Goal: Check status: Check status

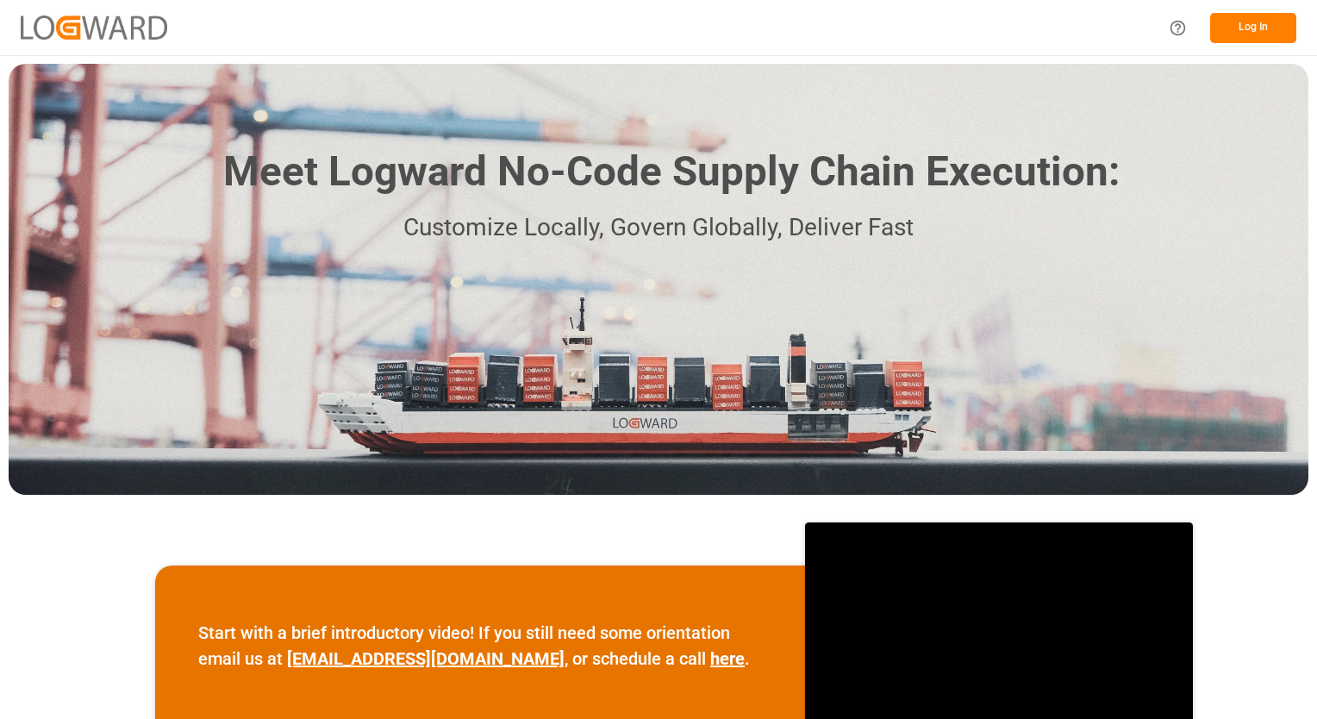
click at [1268, 36] on button "Log In" at bounding box center [1253, 28] width 86 height 30
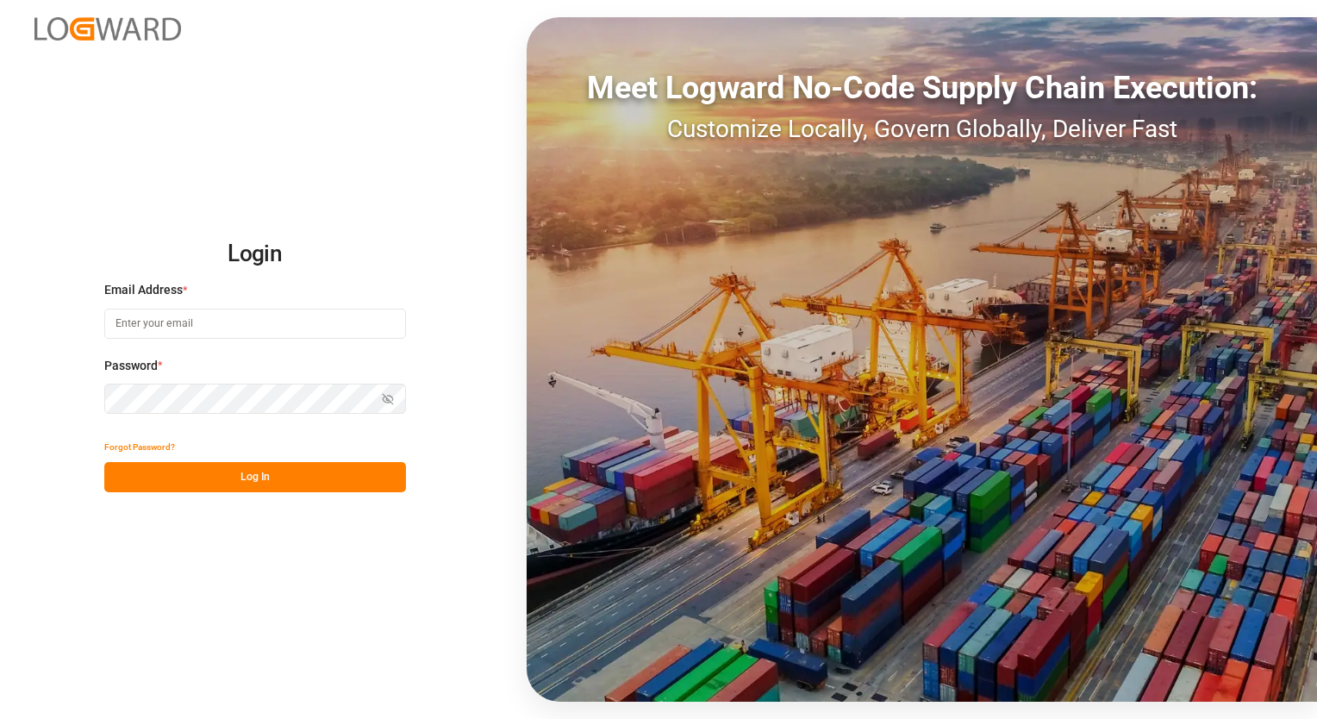
type input "eduardo.estrada@compo-expert.com"
click at [200, 487] on button "Log In" at bounding box center [255, 477] width 302 height 30
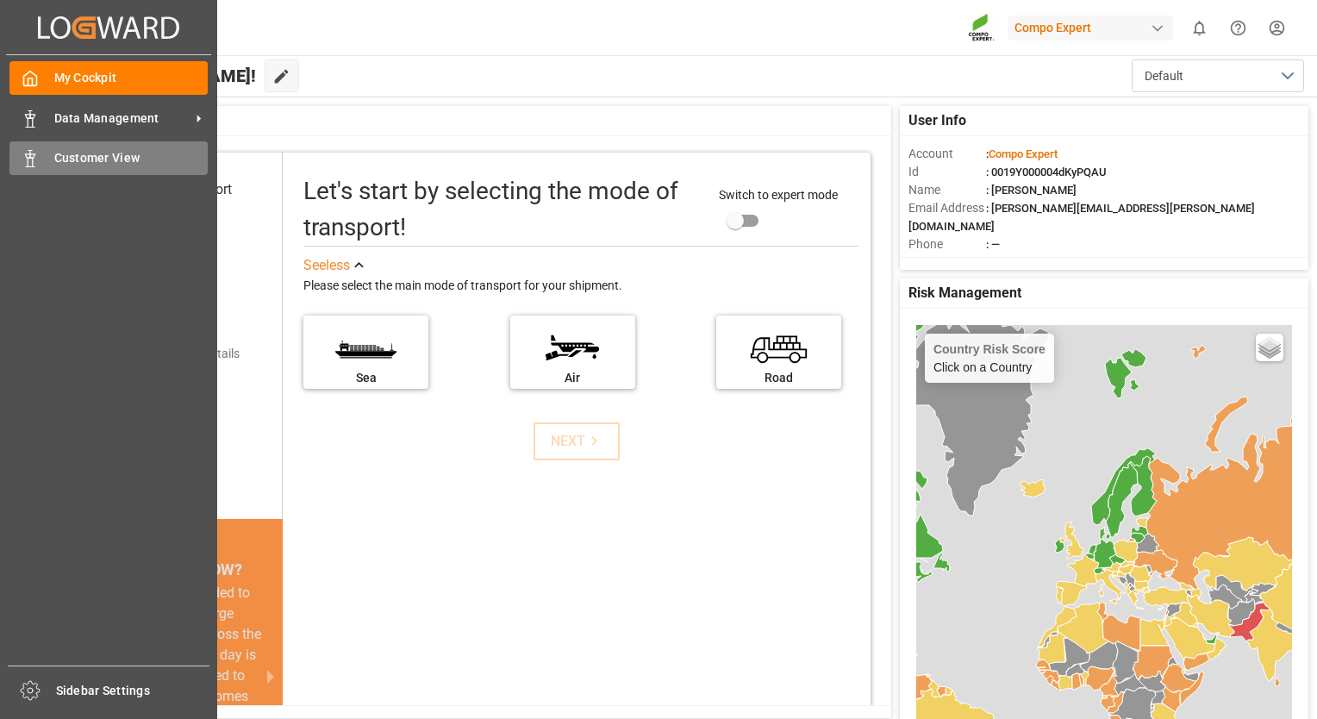
click at [66, 157] on span "Customer View" at bounding box center [131, 158] width 154 height 18
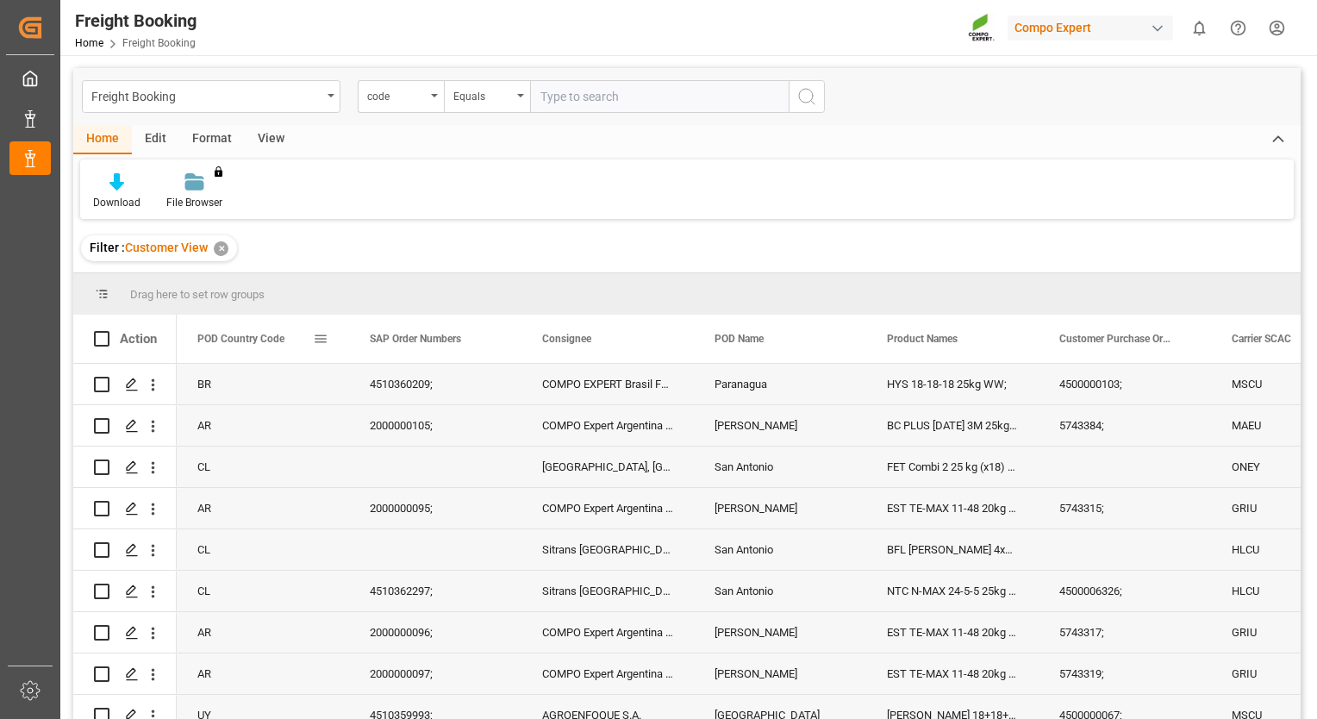
click at [324, 346] on span at bounding box center [321, 339] width 16 height 16
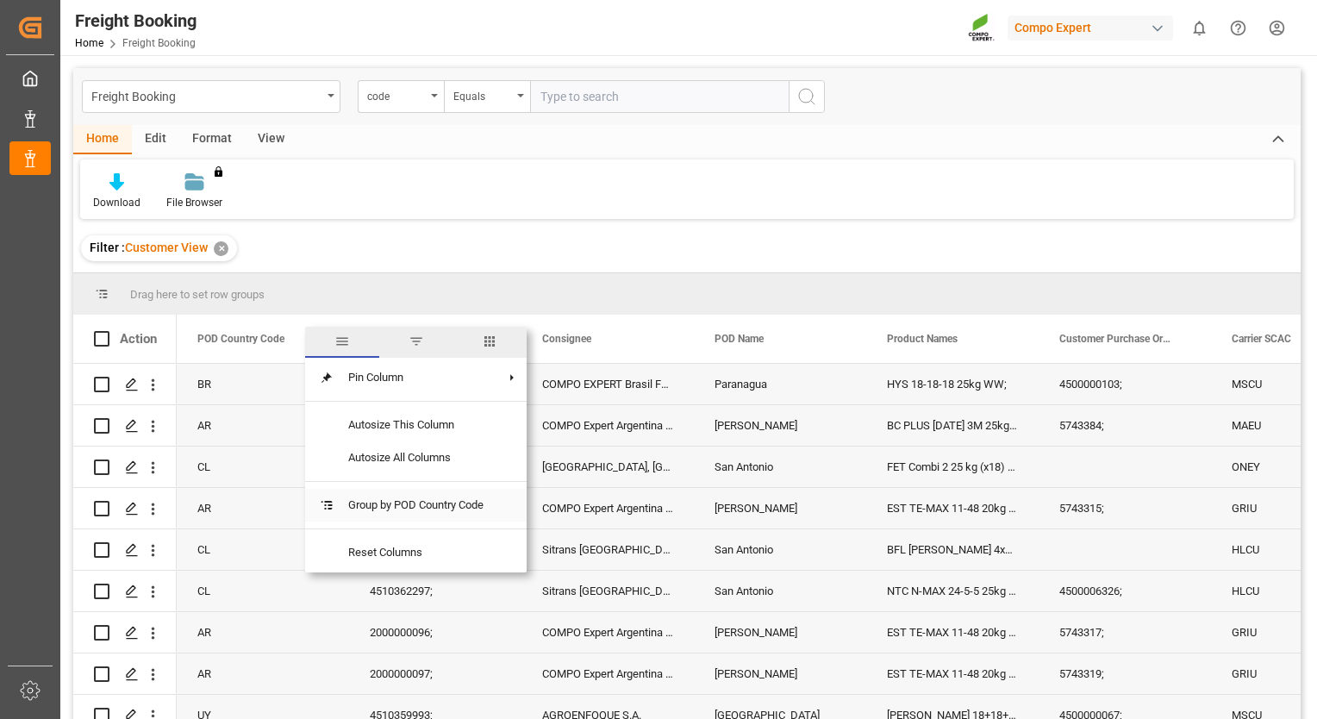
click at [386, 504] on span "Group by POD Country Code" at bounding box center [415, 505] width 163 height 33
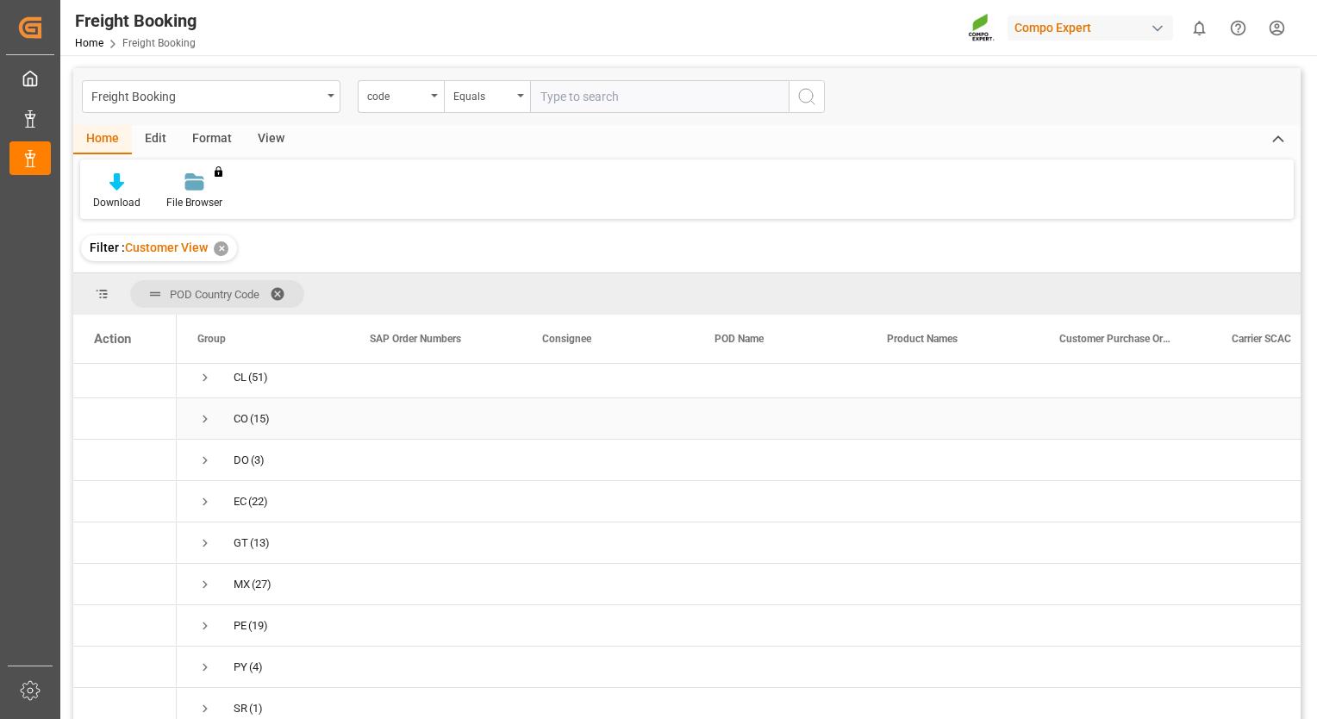
scroll to position [347, 0]
click at [236, 656] on div "UY" at bounding box center [241, 663] width 14 height 40
click at [240, 653] on div "UY" at bounding box center [241, 663] width 14 height 40
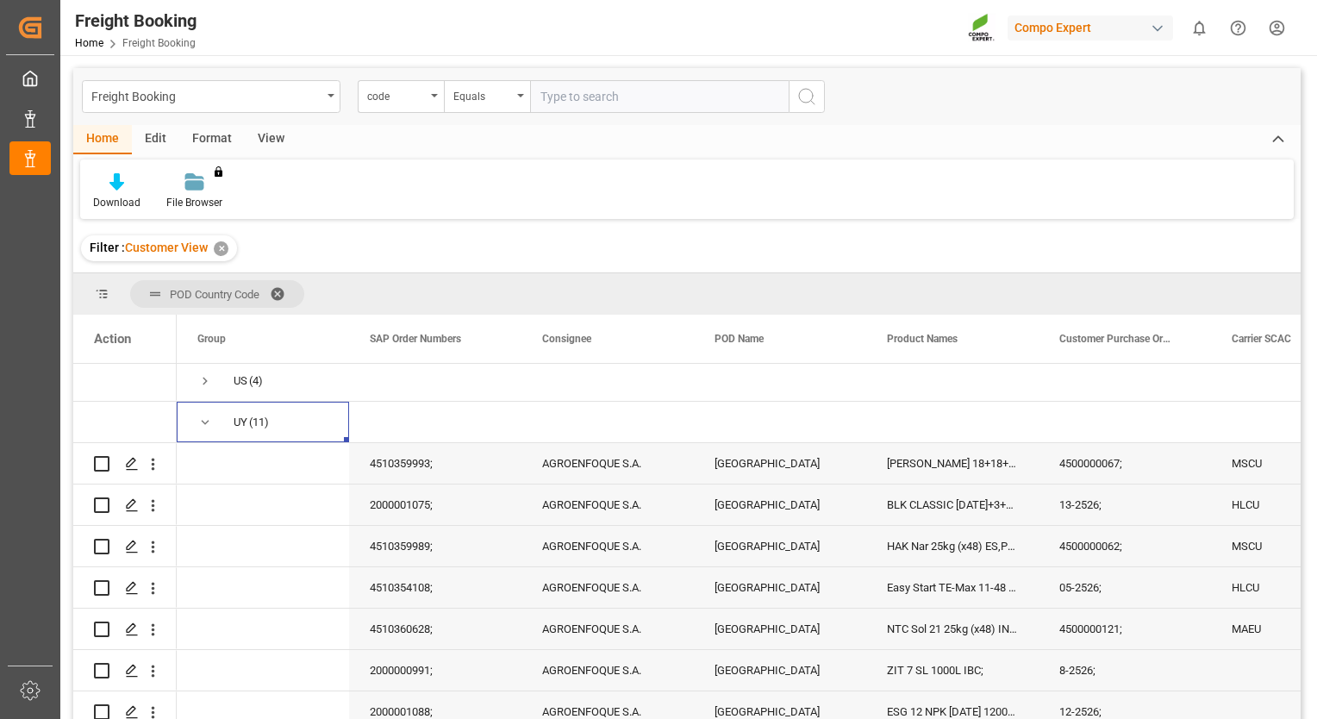
scroll to position [578, 0]
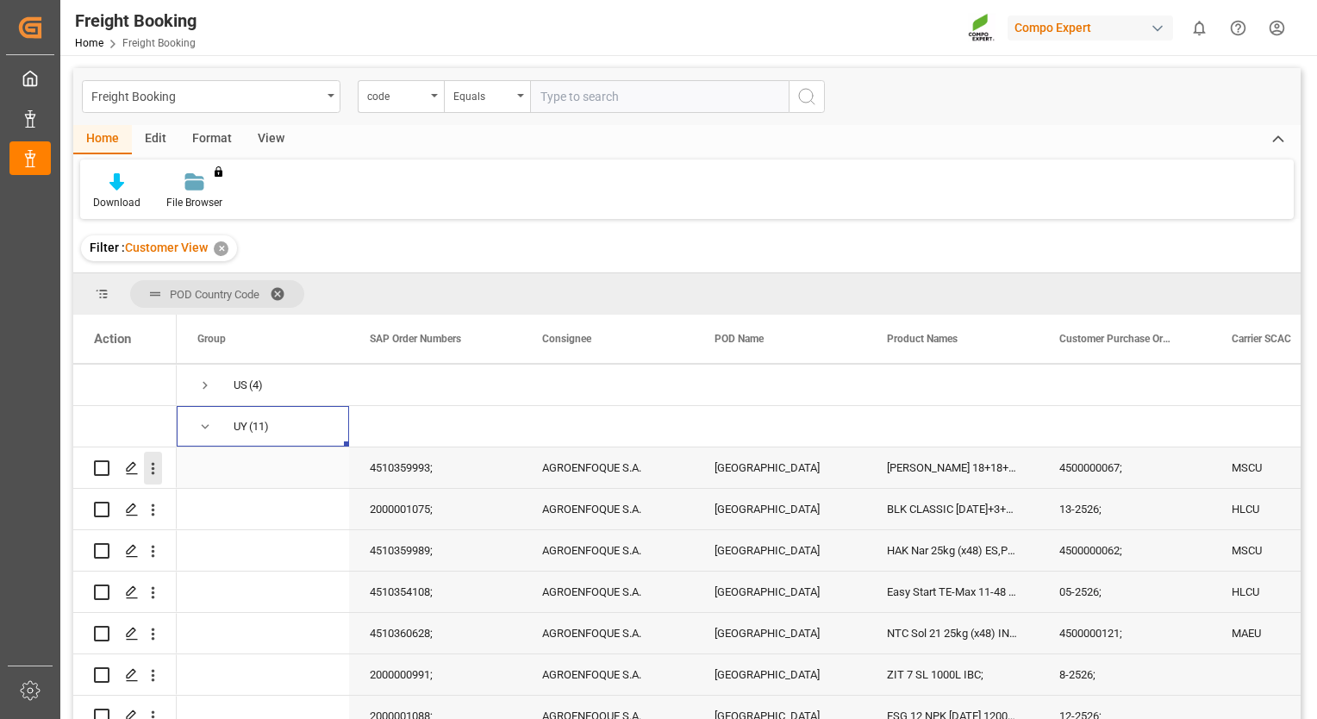
click at [157, 469] on icon "open menu" at bounding box center [153, 468] width 18 height 18
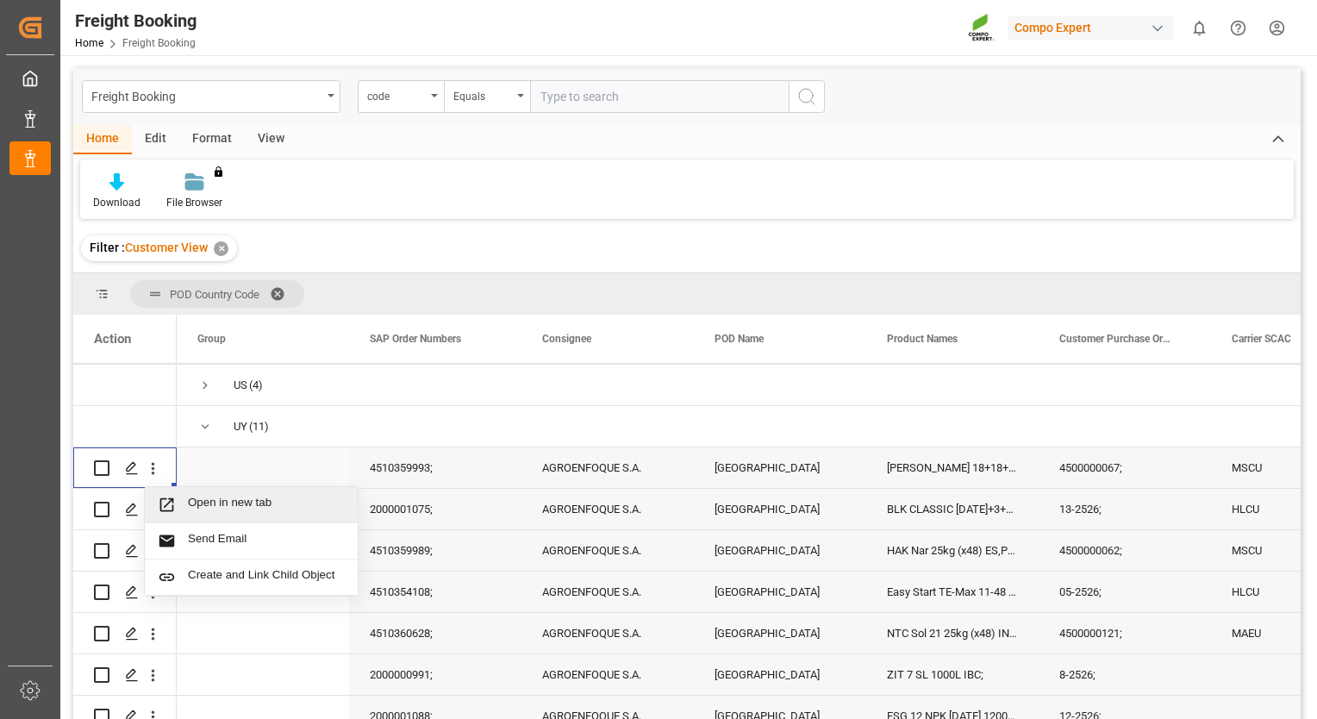
click at [218, 501] on span "Open in new tab" at bounding box center [266, 505] width 157 height 18
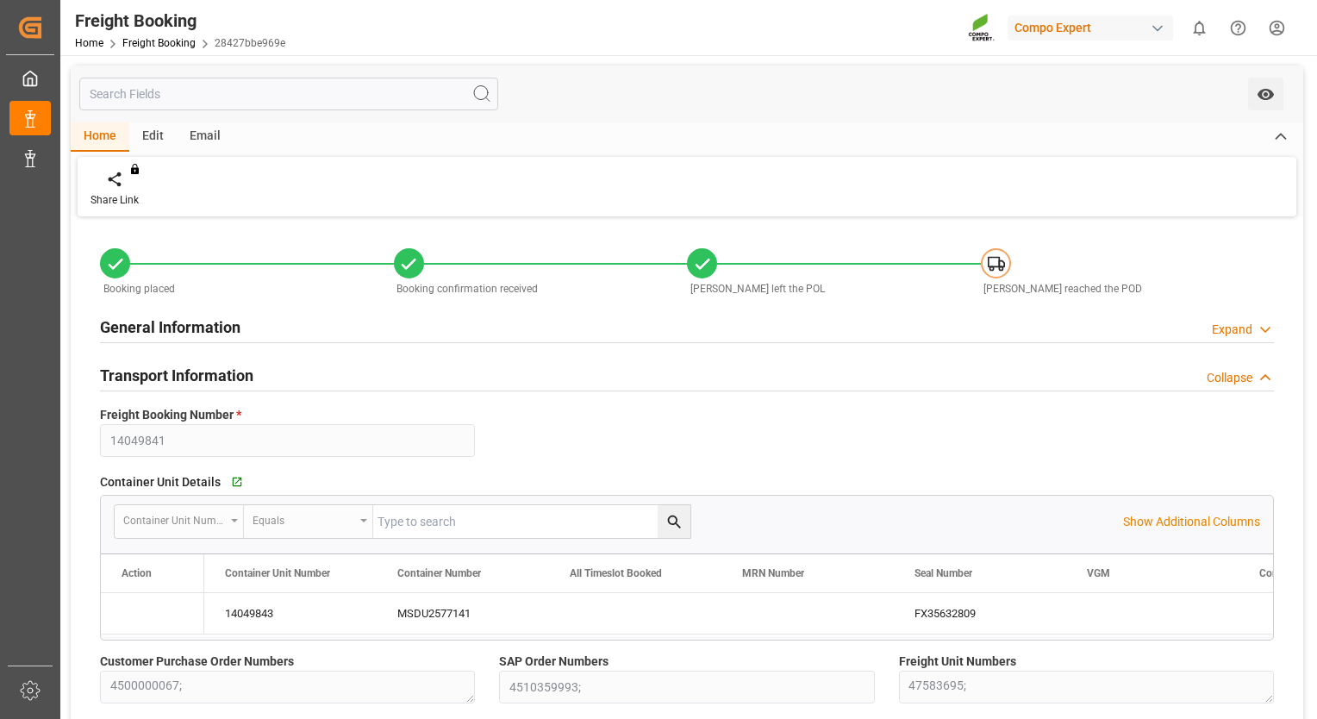
type input "[DATE] 00:00"
type input "[DATE] 12:00"
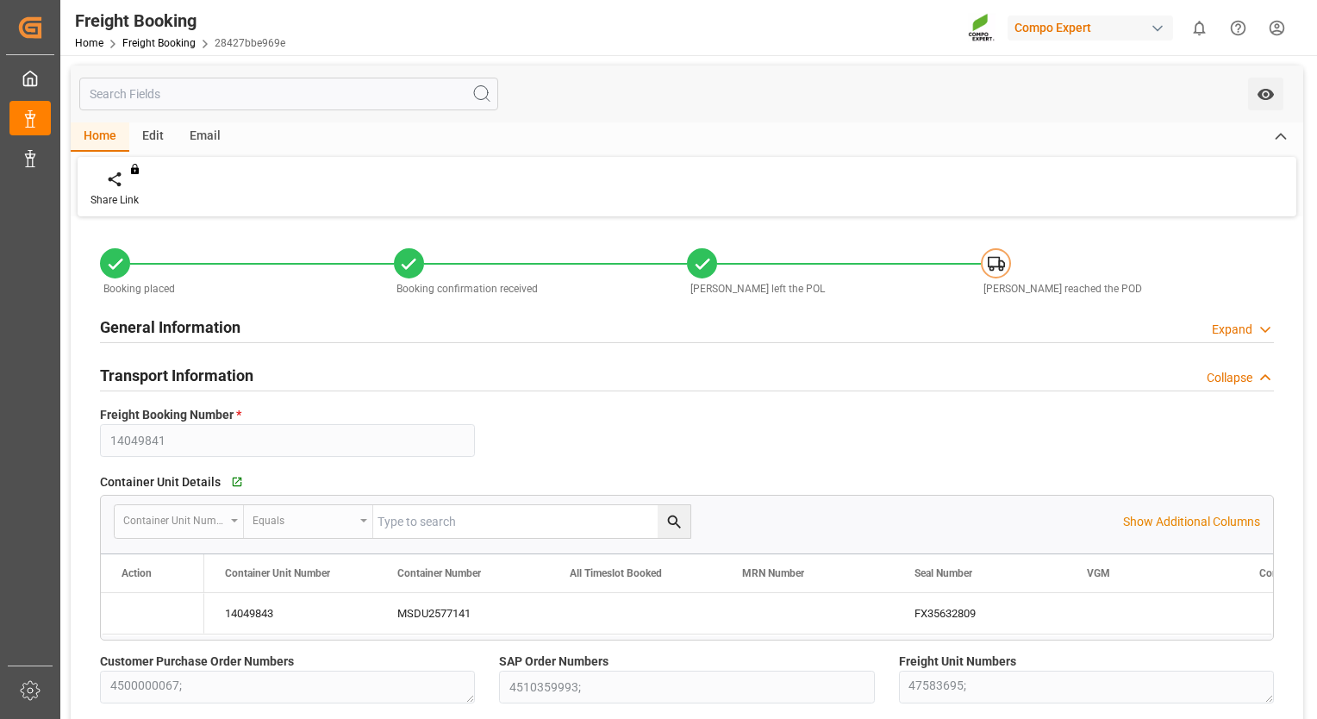
type input "[DATE]"
type input "[DATE] 14:07"
type input "[DATE] 14:08"
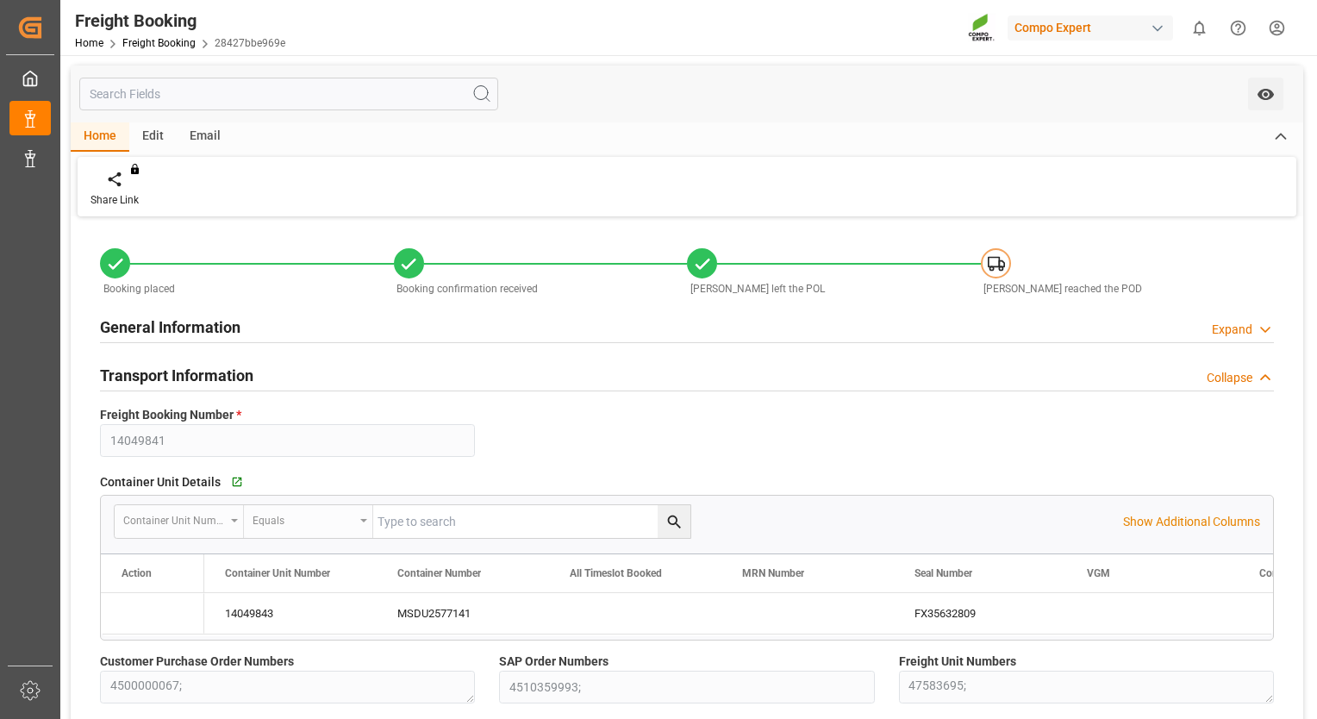
type input "[DATE] 14:08"
type input "[DATE] 00:00"
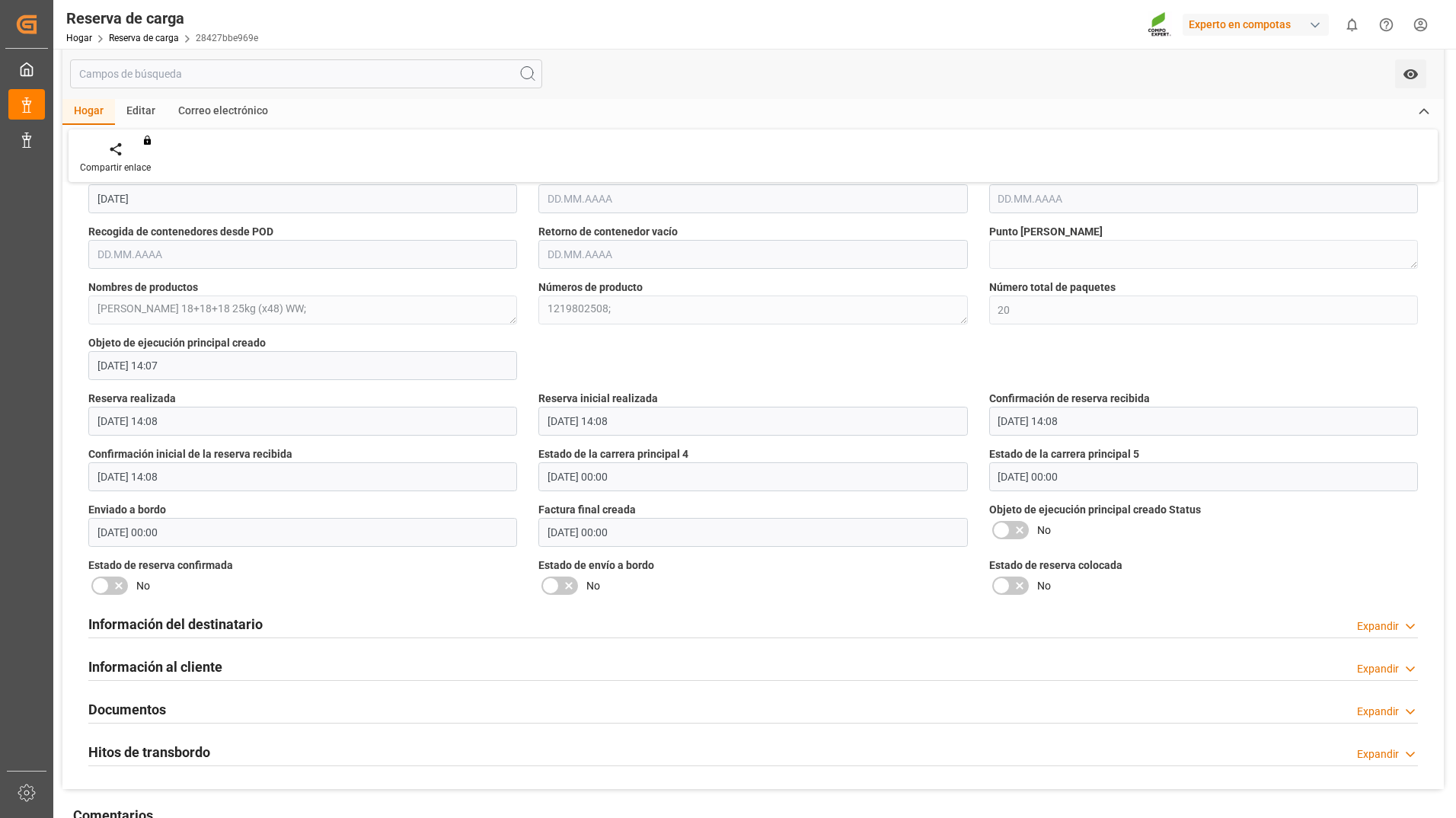
scroll to position [1142, 0]
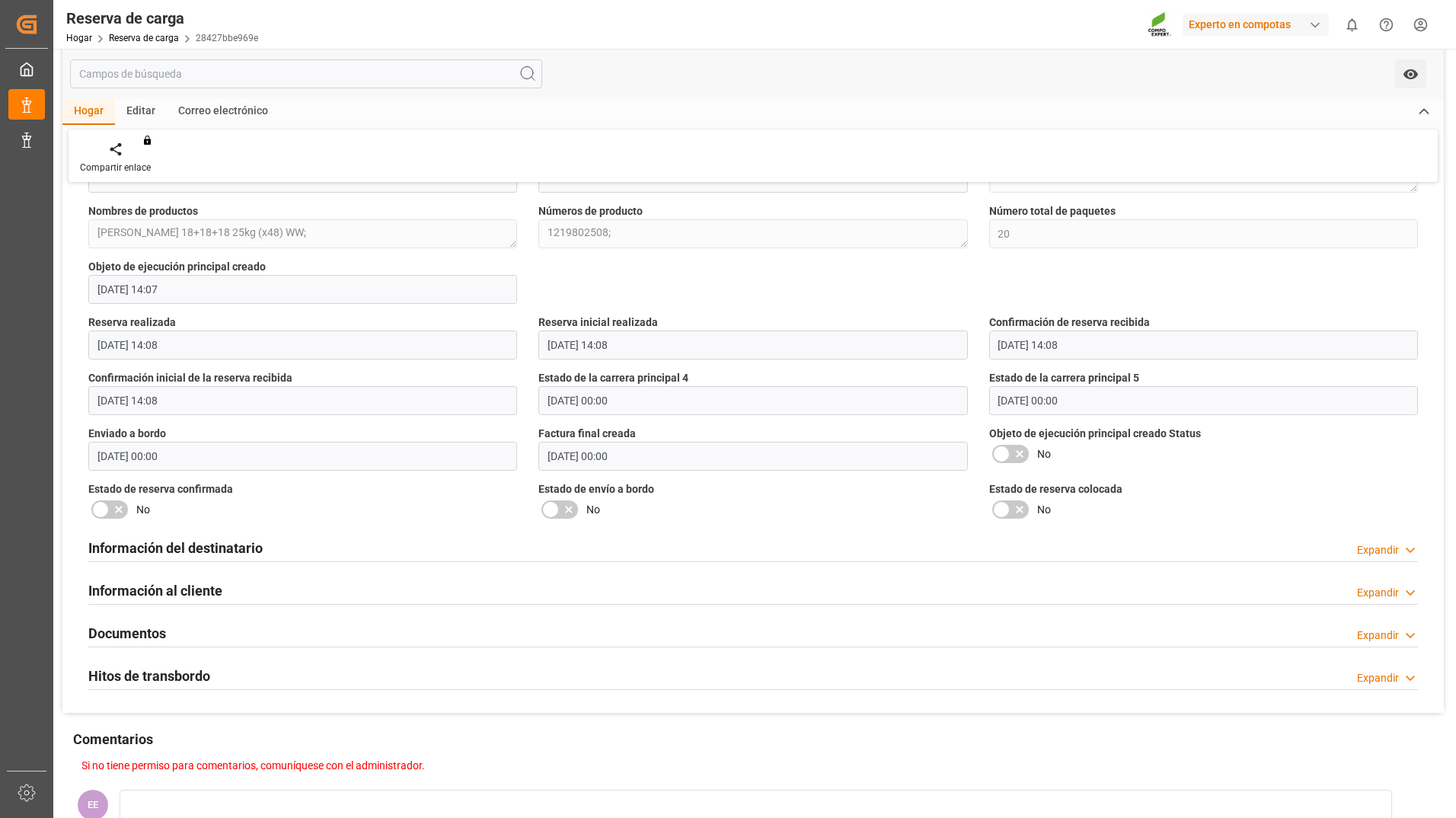
click at [162, 593] on h2 "Información al cliente" at bounding box center [155, 590] width 134 height 20
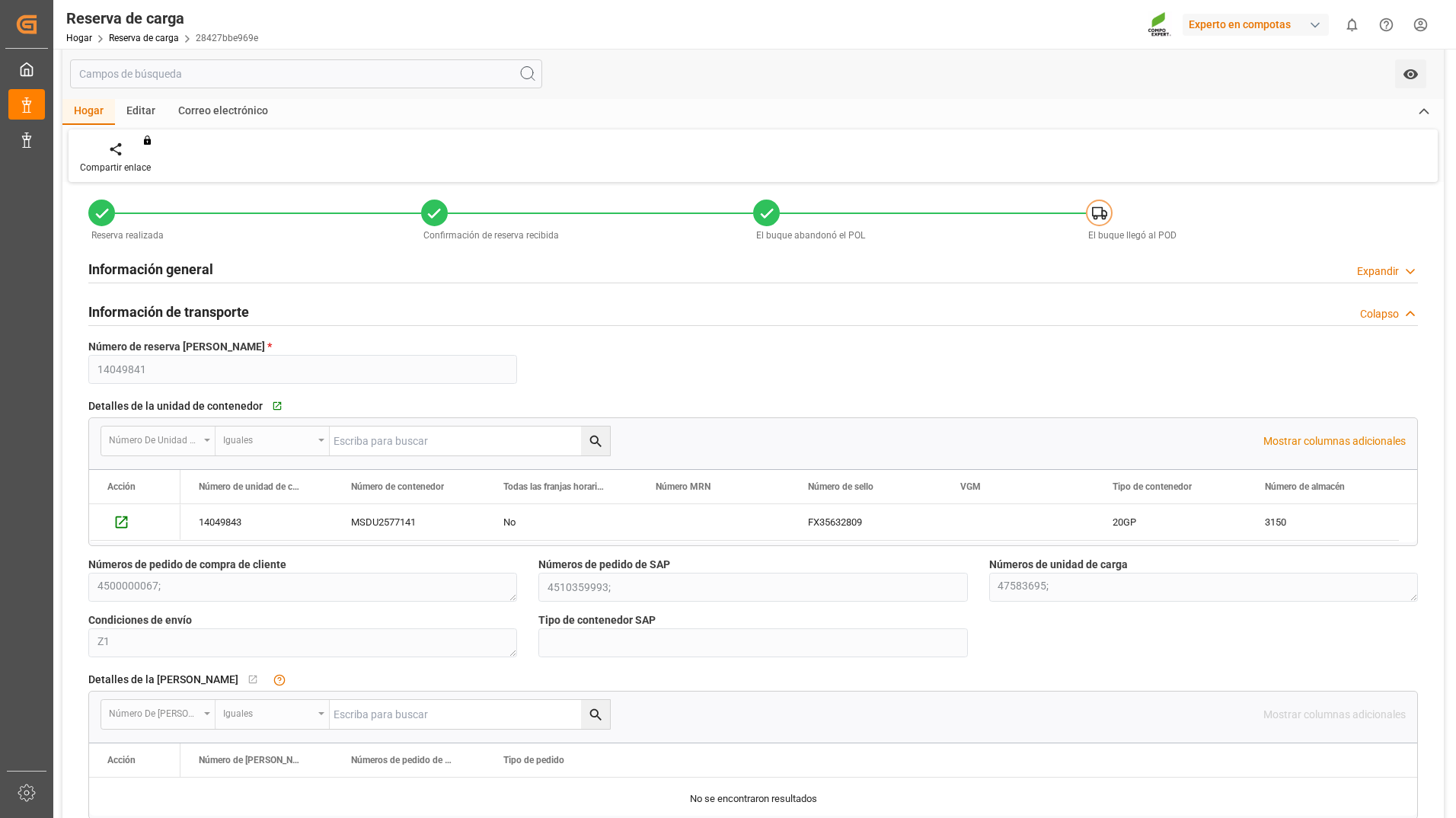
scroll to position [0, 0]
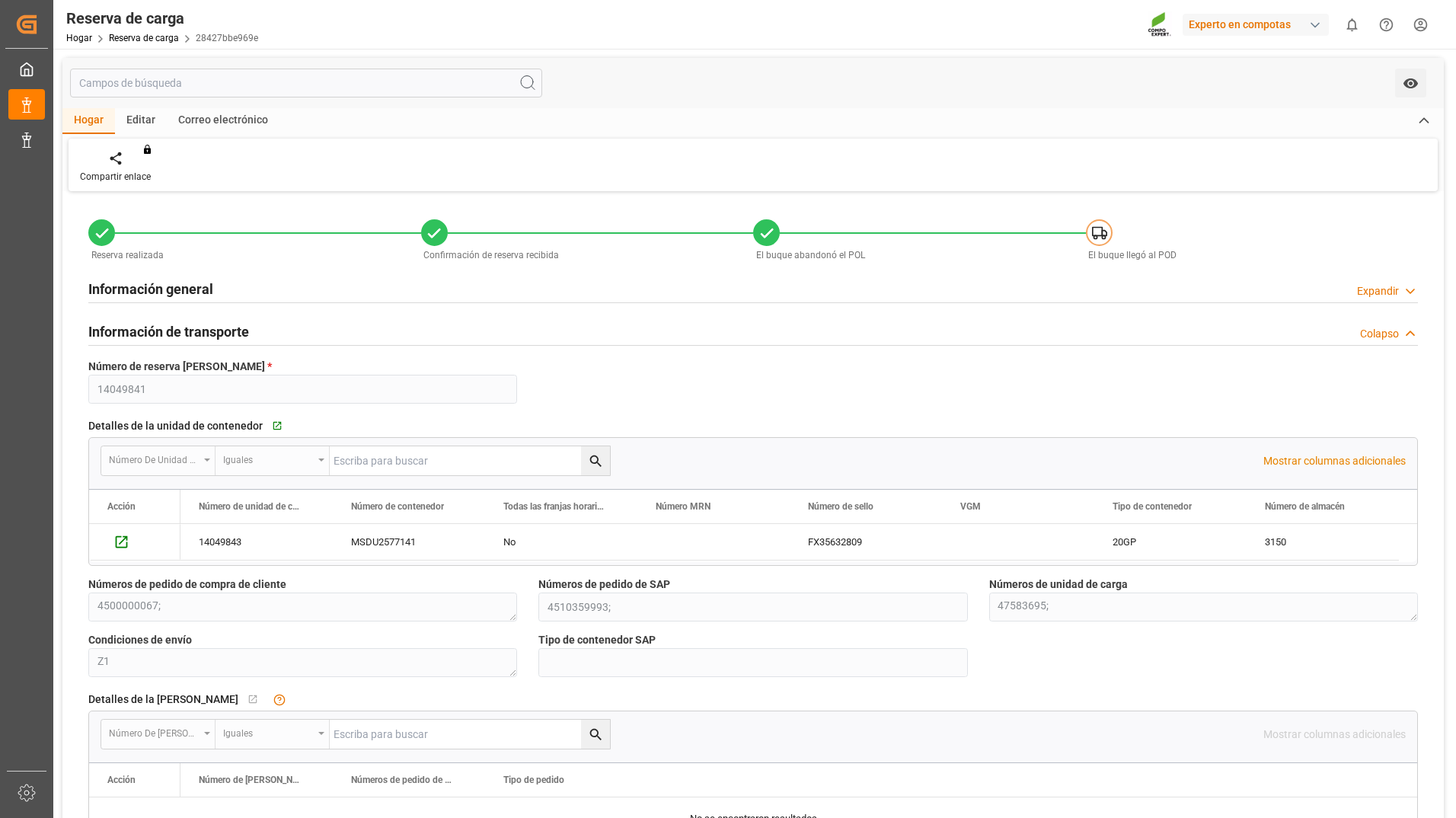
click at [1163, 290] on icon at bounding box center [1410, 292] width 15 height 16
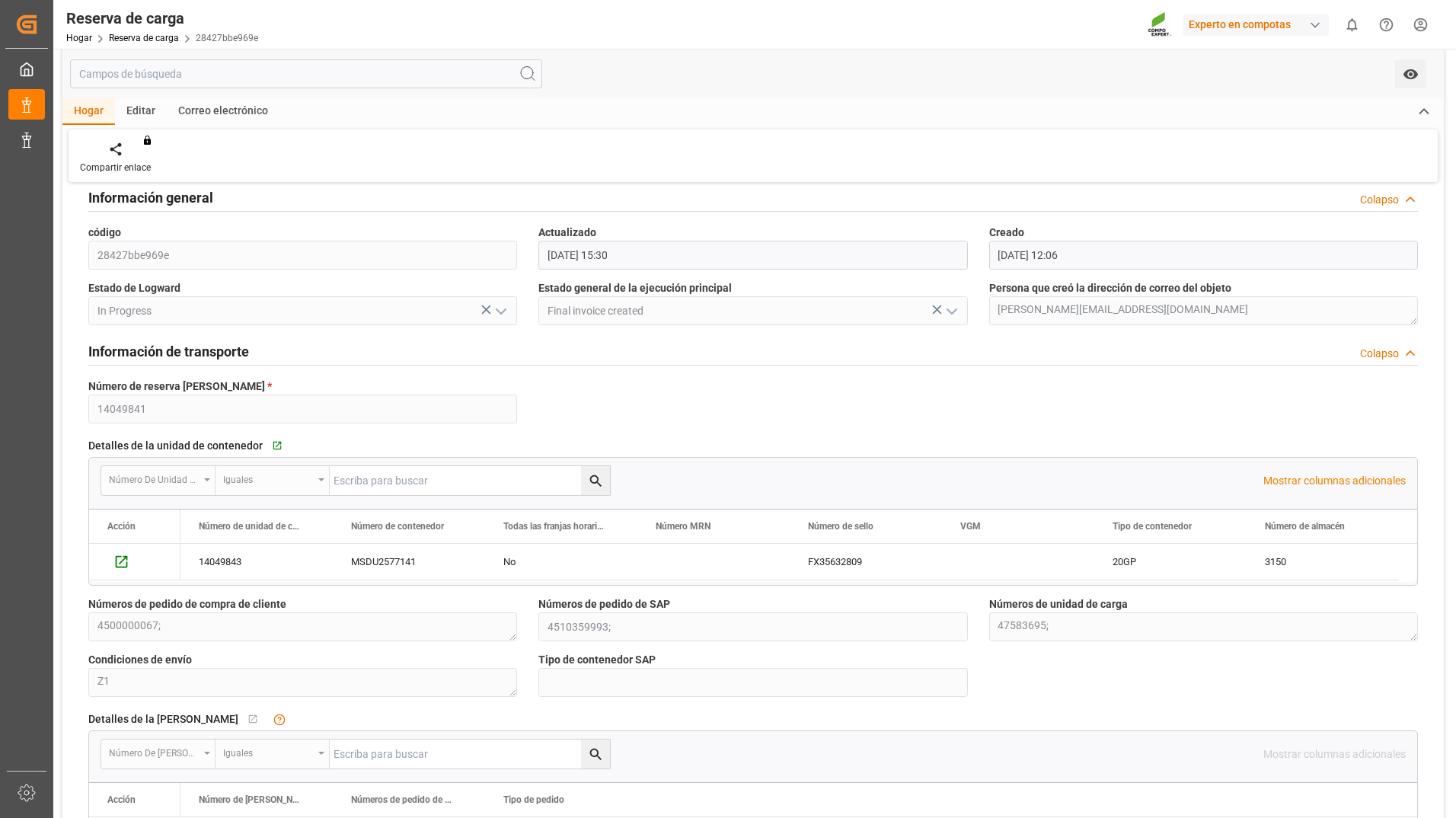
scroll to position [152, 0]
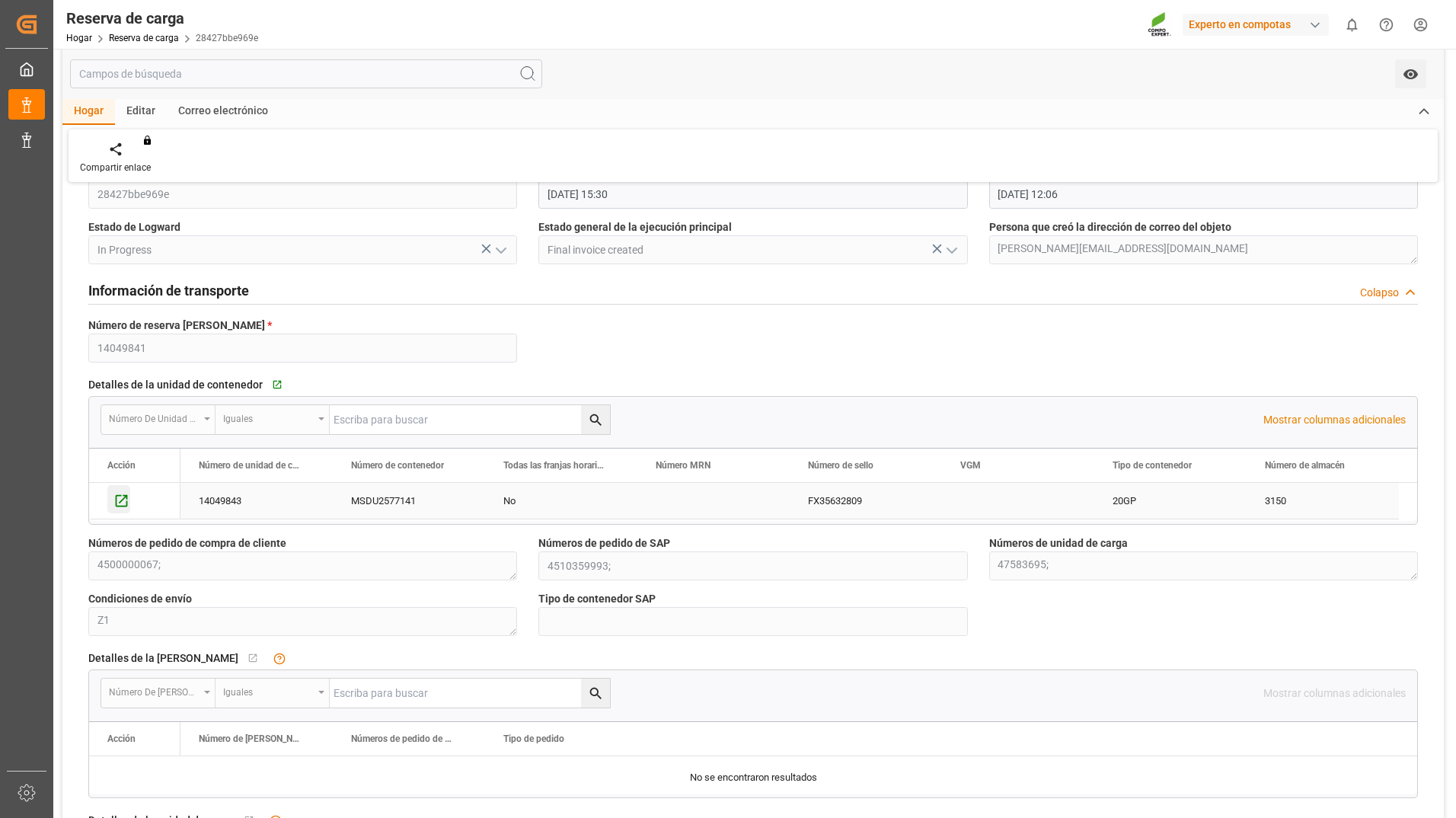
click at [125, 502] on icon "Presione ESPACIO para seleccionar esta fila." at bounding box center [121, 501] width 16 height 16
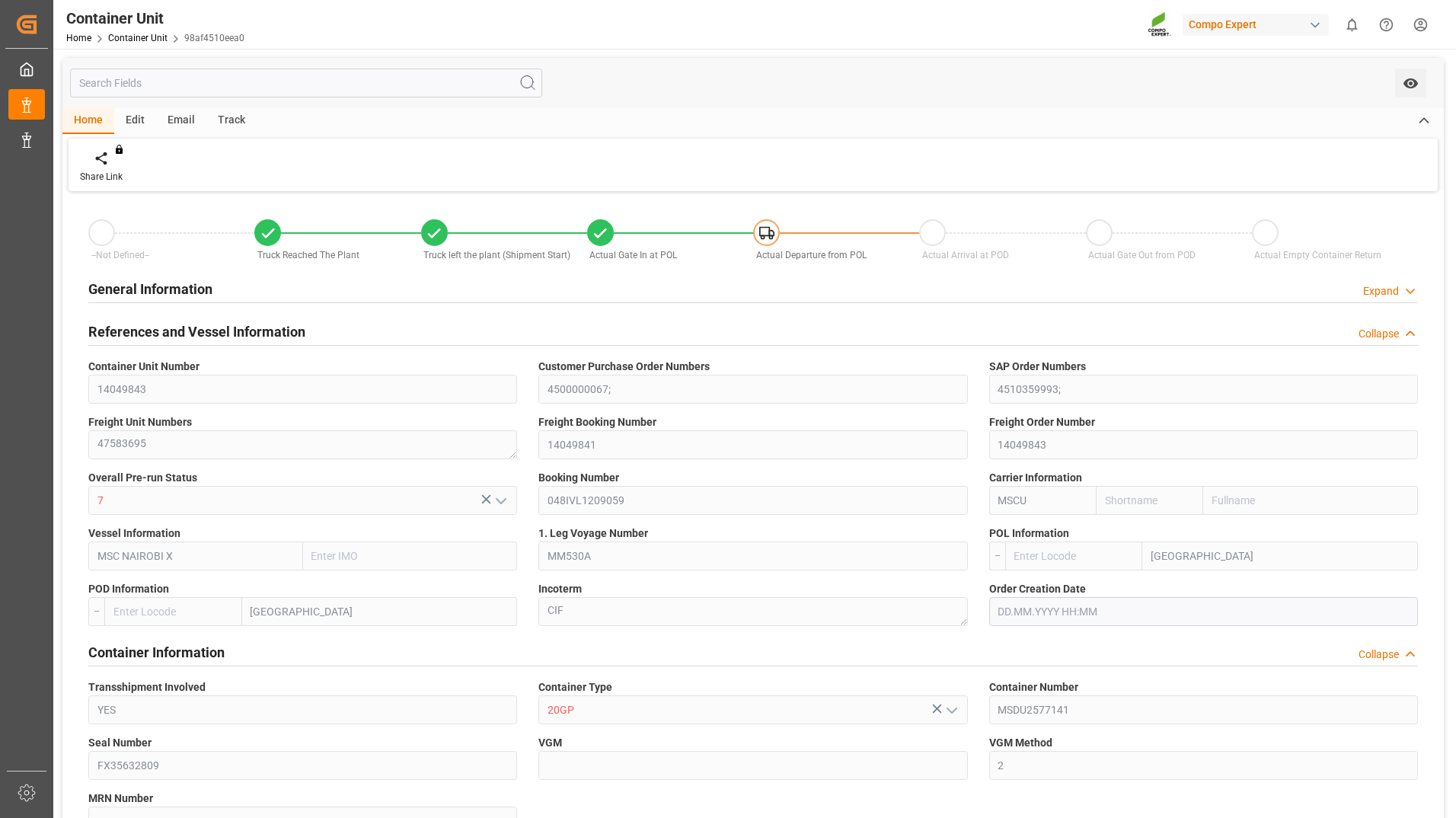
type input "MSCU"
type input "9605243"
type input "ESVLC"
type input "UYMVD"
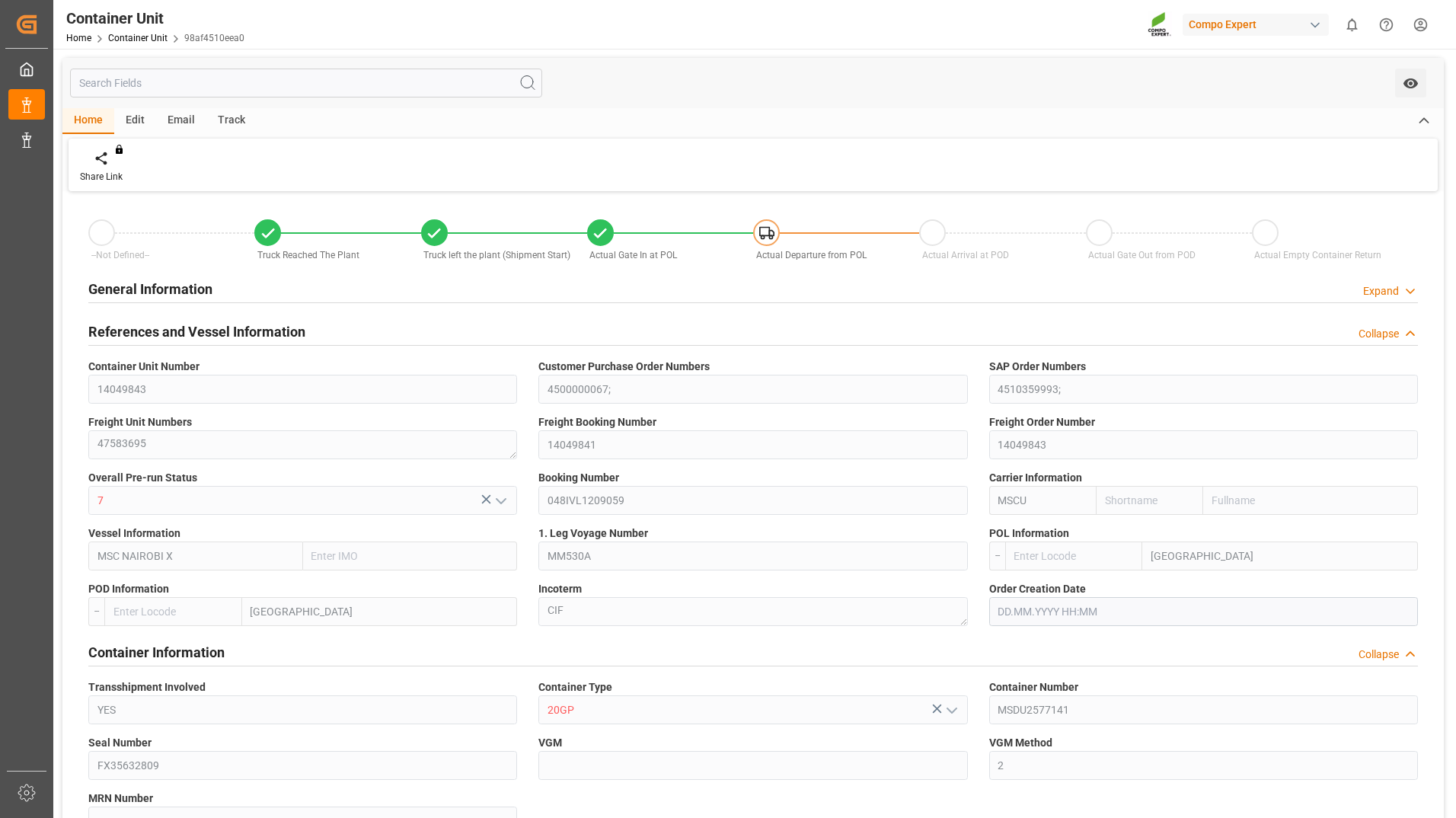
type input "20"
type input "24576"
type input "UYMVD"
type input "24.07.2025 14:09"
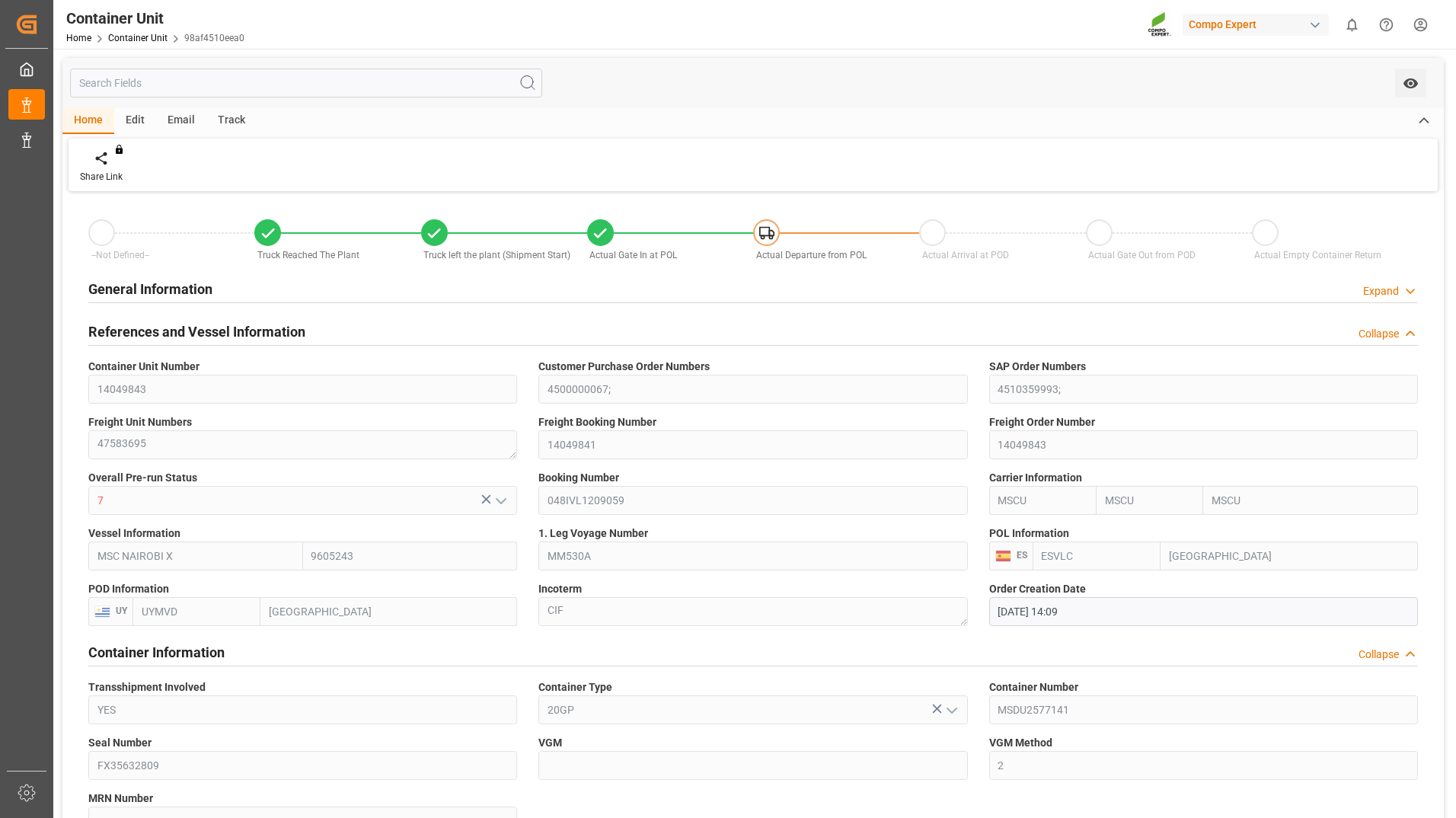
type input "28.07.2025 08:30"
type input "28.07.2025 08:31"
type input "28.07.2025 09:05"
type input "28.07.2025 09:09"
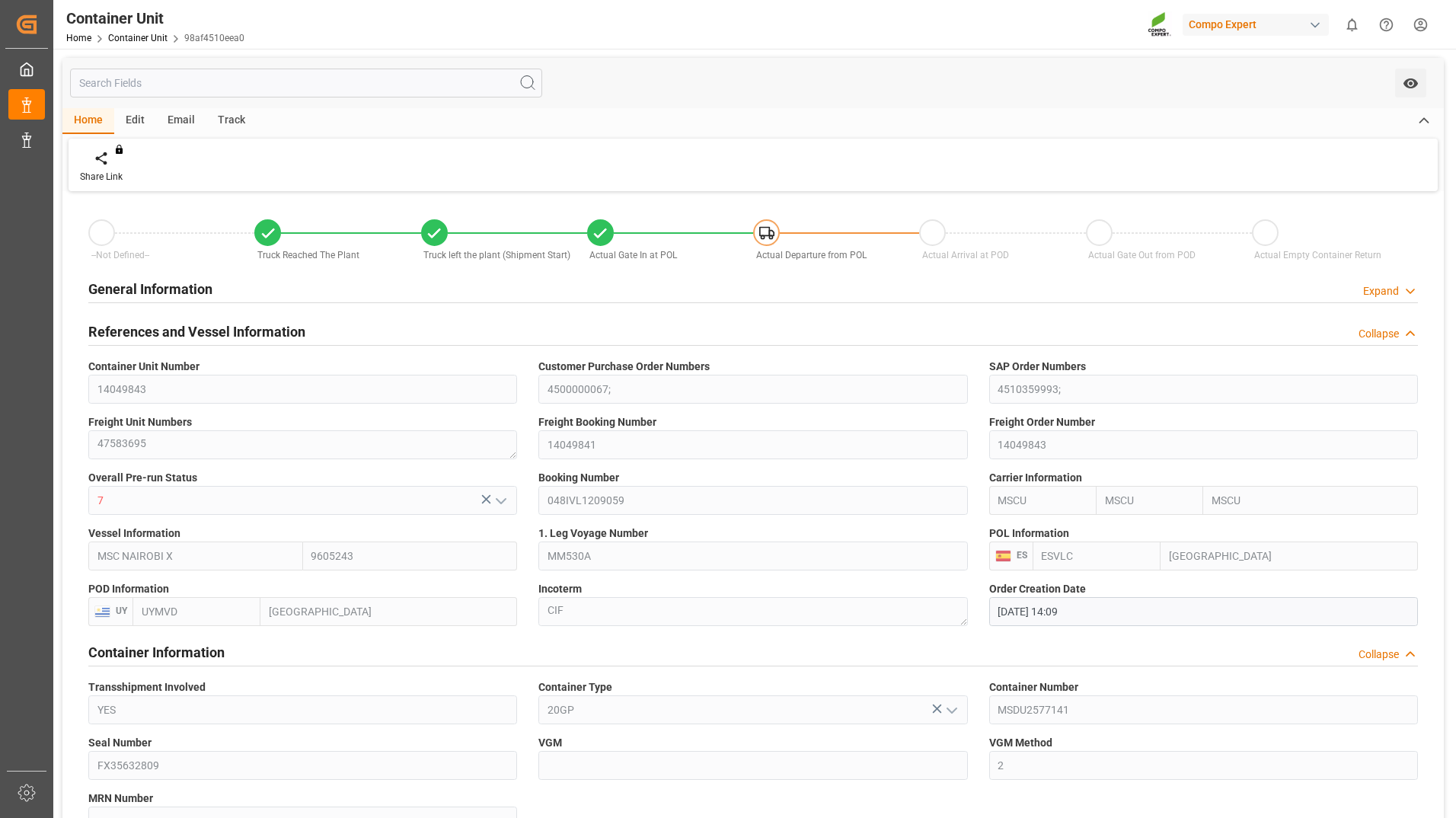
type input "28.07.2025"
type input "24.07.2025"
type input "28.07.2025 12:00"
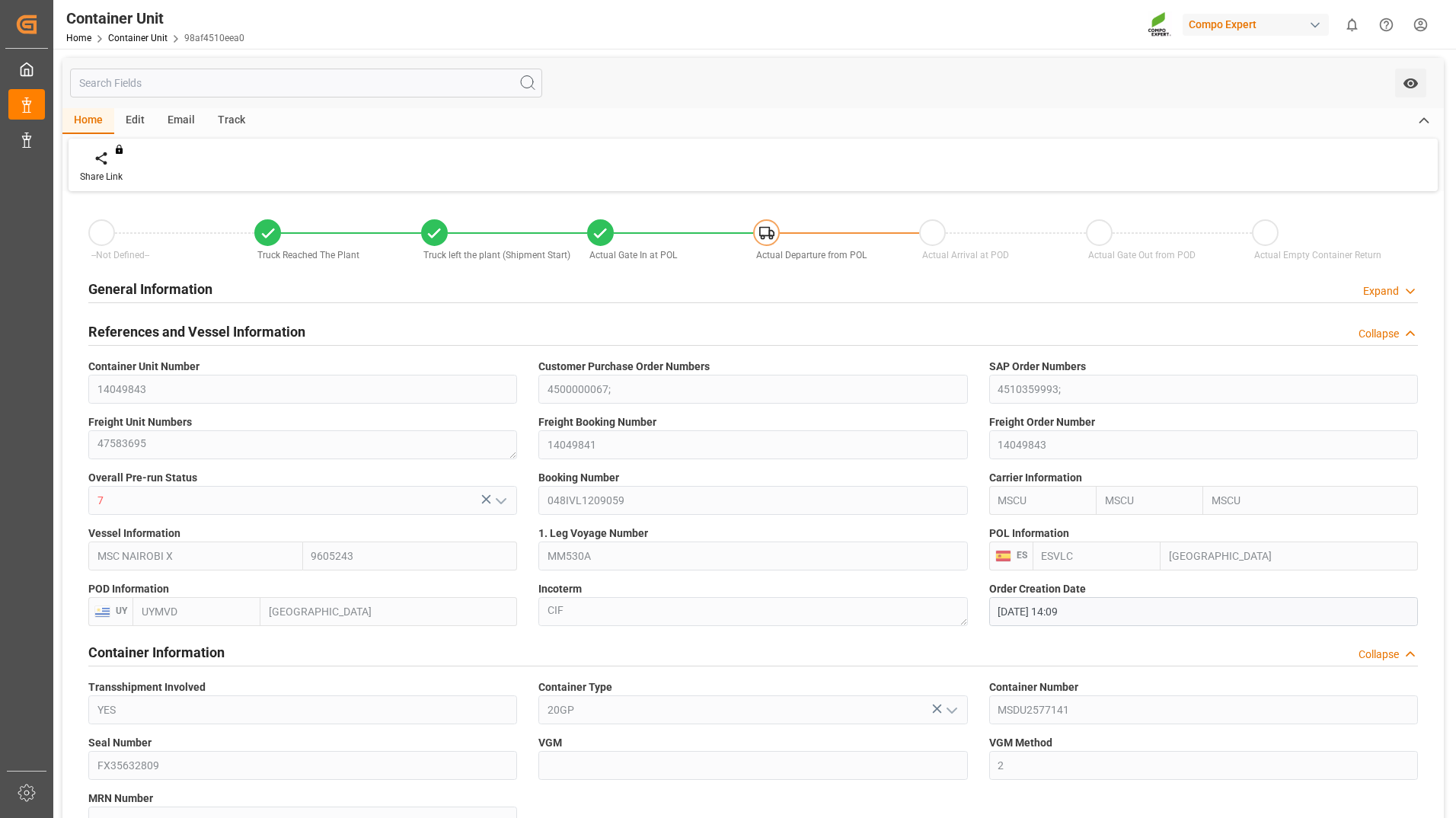
type input "02.08.2025 00:02"
type input "02.08.2025 00:01"
type input "[DATE] 12:00"
type input "04.08.2025 12:00"
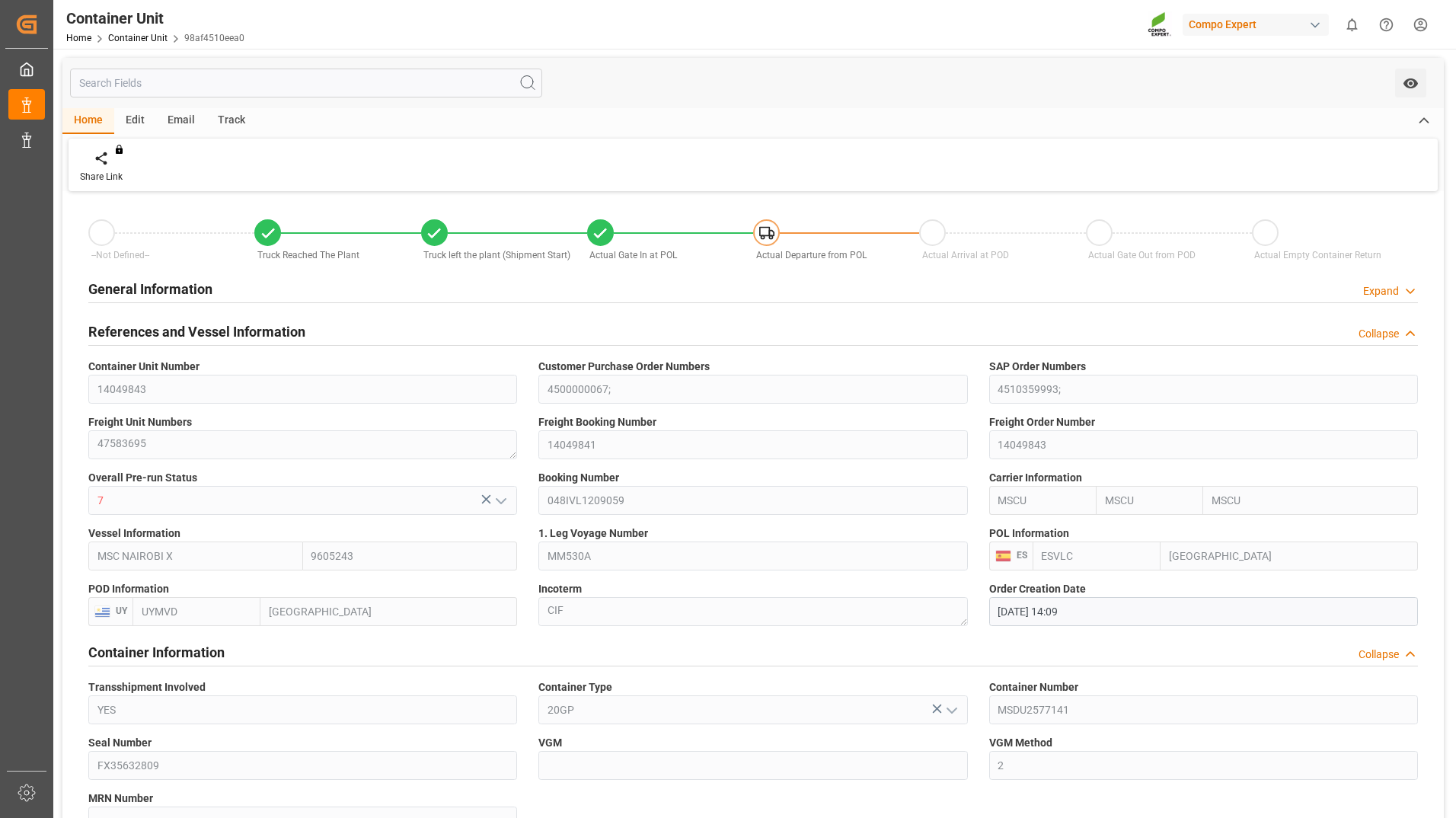
type input "02.08.2025 00:00"
type input "[DATE] 12:00"
type input "03.09.2025 12:00"
click at [230, 124] on div "Track" at bounding box center [231, 120] width 50 height 26
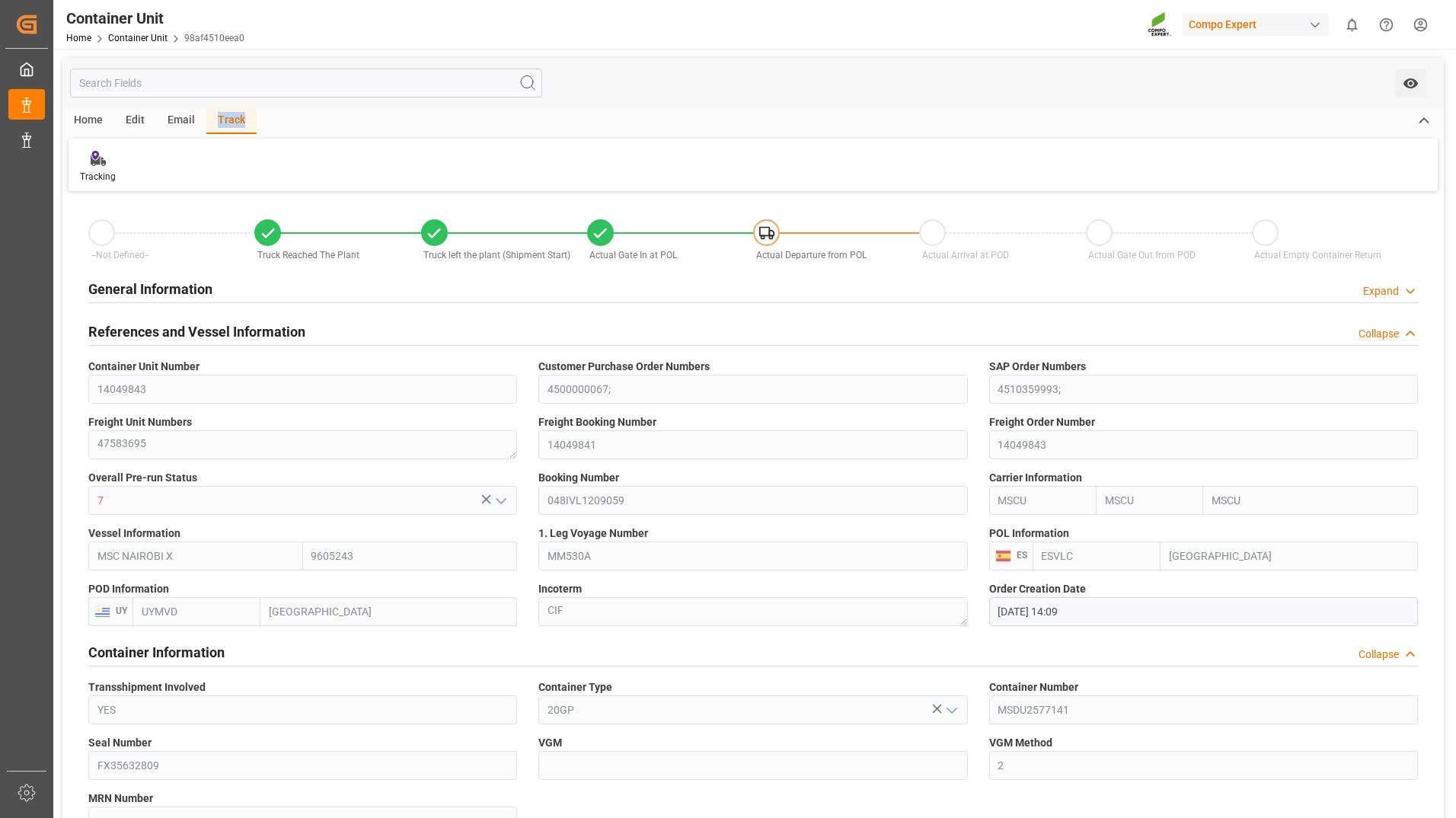
click at [230, 124] on div "Track" at bounding box center [231, 120] width 50 height 26
drag, startPoint x: 230, startPoint y: 124, endPoint x: 207, endPoint y: 149, distance: 34.0
click at [207, 149] on div "Tracking" at bounding box center [754, 164] width 1369 height 52
click at [102, 163] on icon at bounding box center [97, 162] width 15 height 11
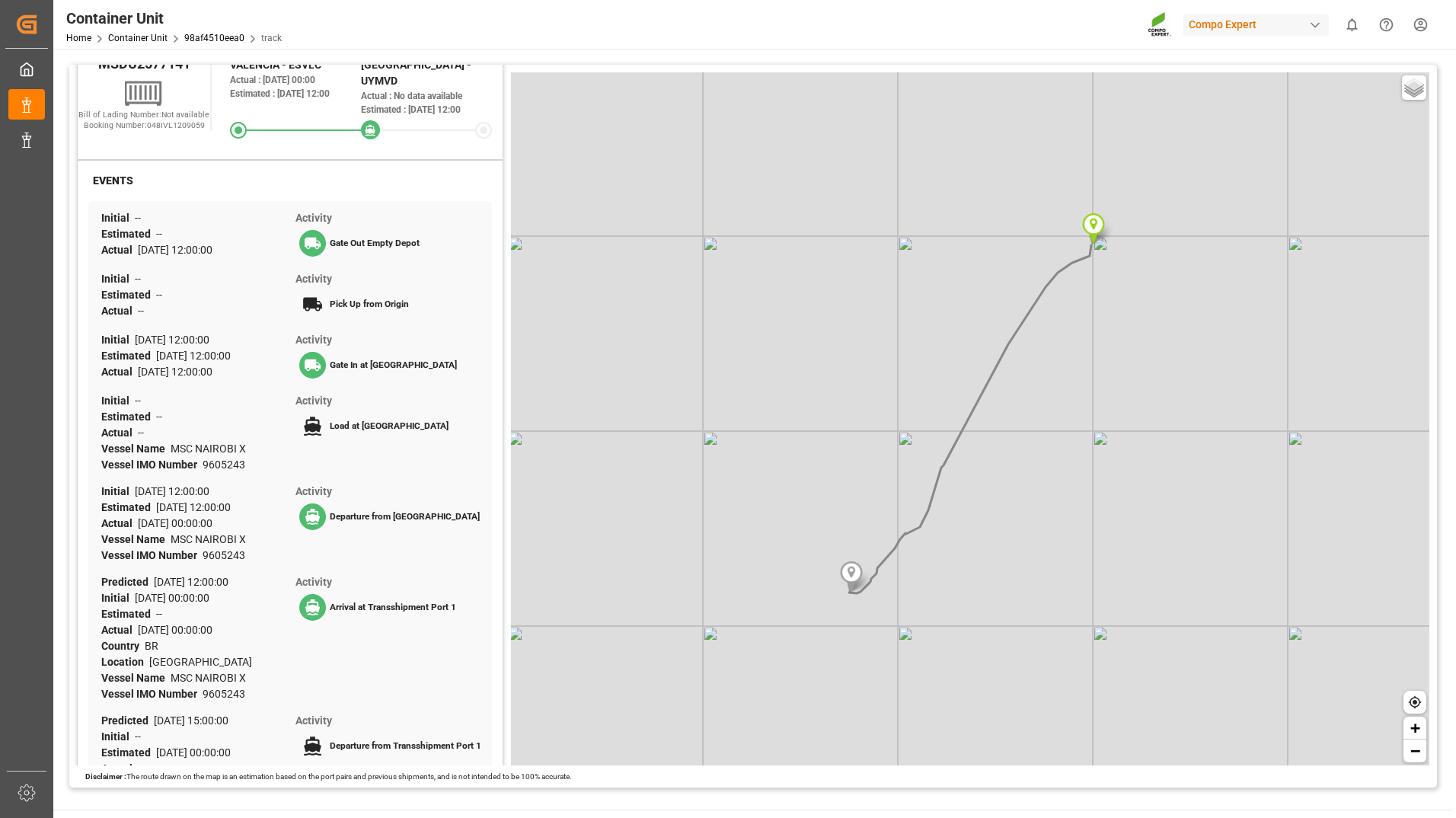
scroll to position [154, 0]
